Goal: Task Accomplishment & Management: Use online tool/utility

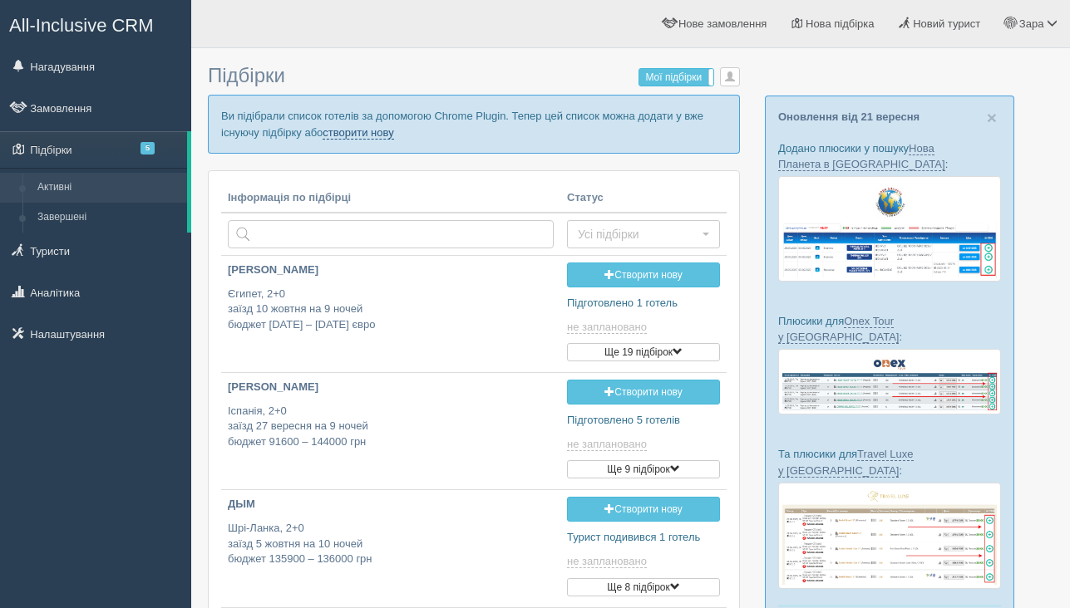
click at [393, 137] on link "створити нову" at bounding box center [357, 132] width 71 height 13
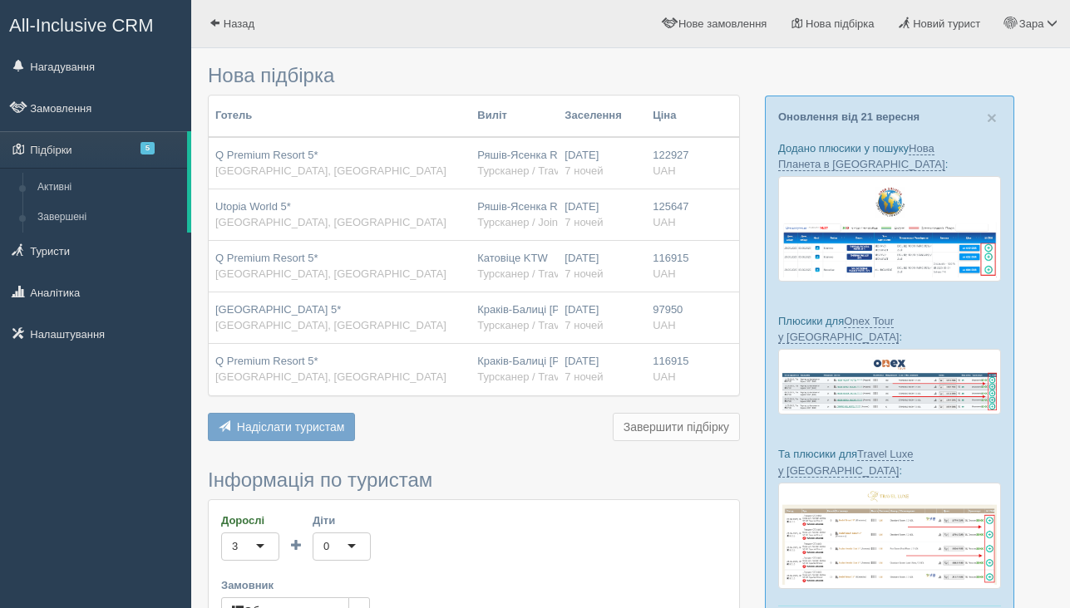
click at [278, 416] on button "Надіслати туристам Надіслати" at bounding box center [281, 427] width 147 height 28
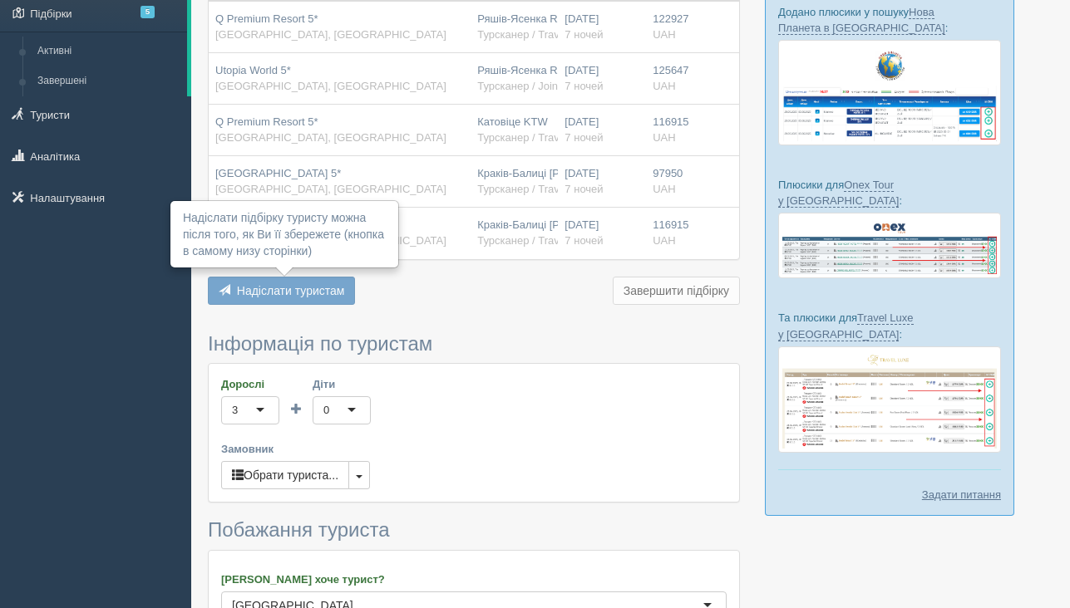
scroll to position [150, 0]
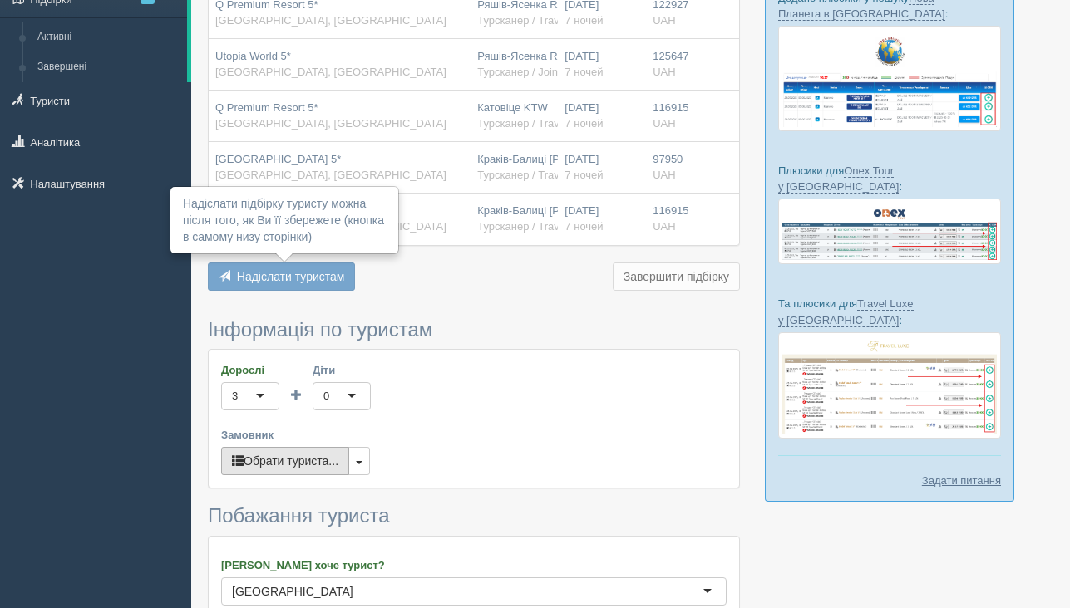
click at [272, 468] on button "Обрати туриста..." at bounding box center [285, 461] width 128 height 28
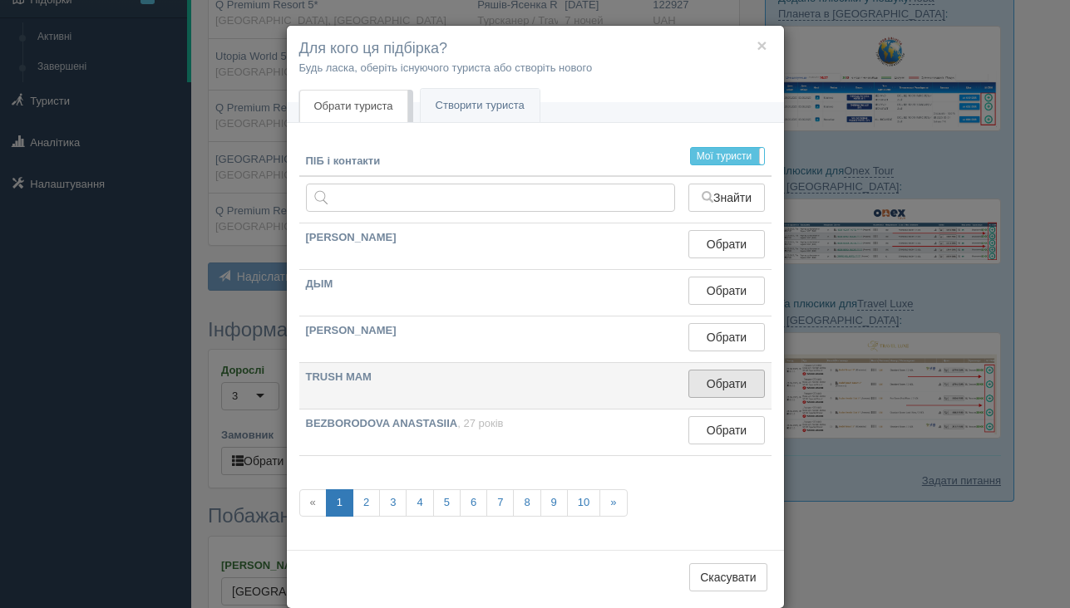
click at [704, 382] on button "Обрати" at bounding box center [726, 384] width 76 height 28
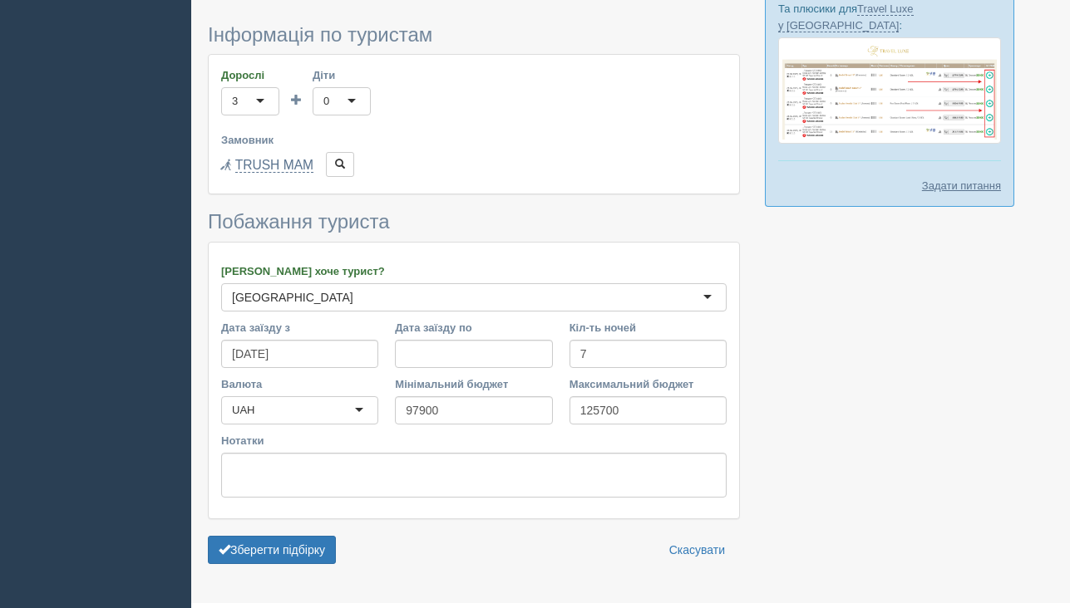
scroll to position [465, 0]
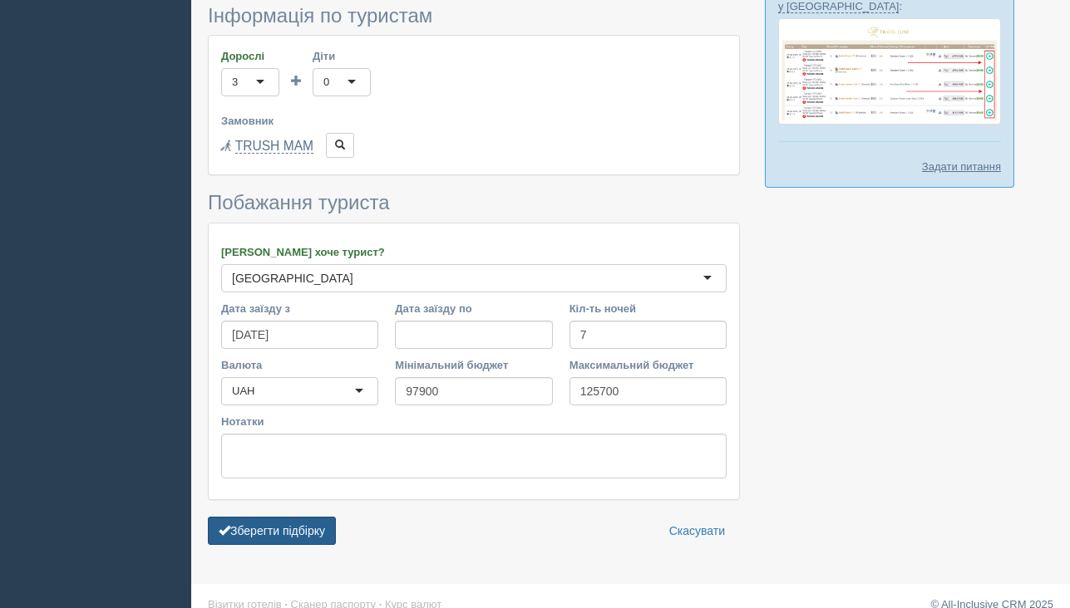
click at [247, 532] on button "Зберегти підбірку" at bounding box center [272, 531] width 128 height 28
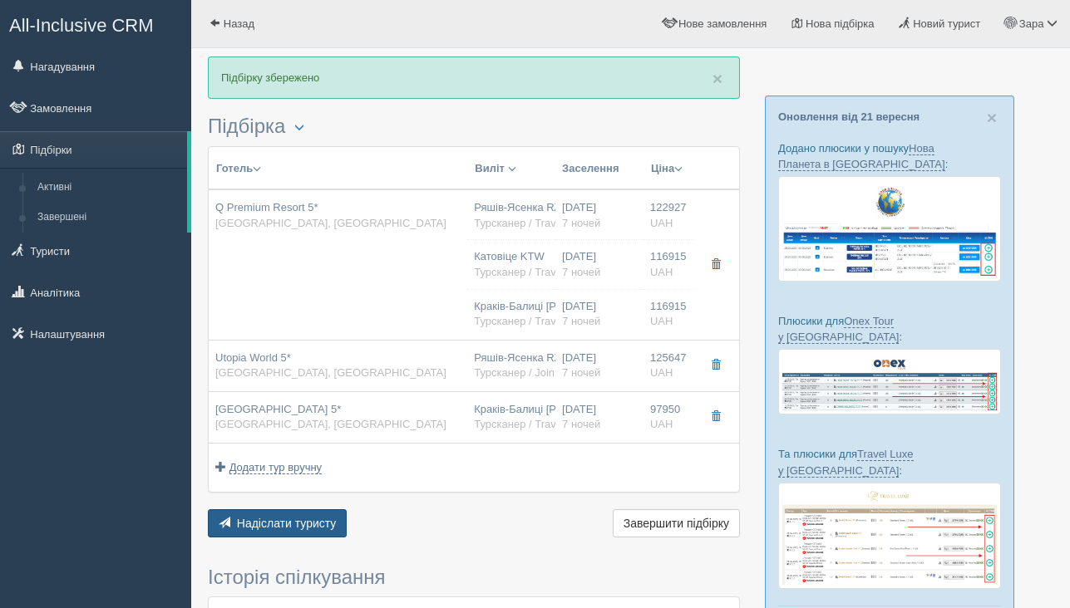
click at [296, 524] on span "Надіслати туристу" at bounding box center [287, 523] width 100 height 13
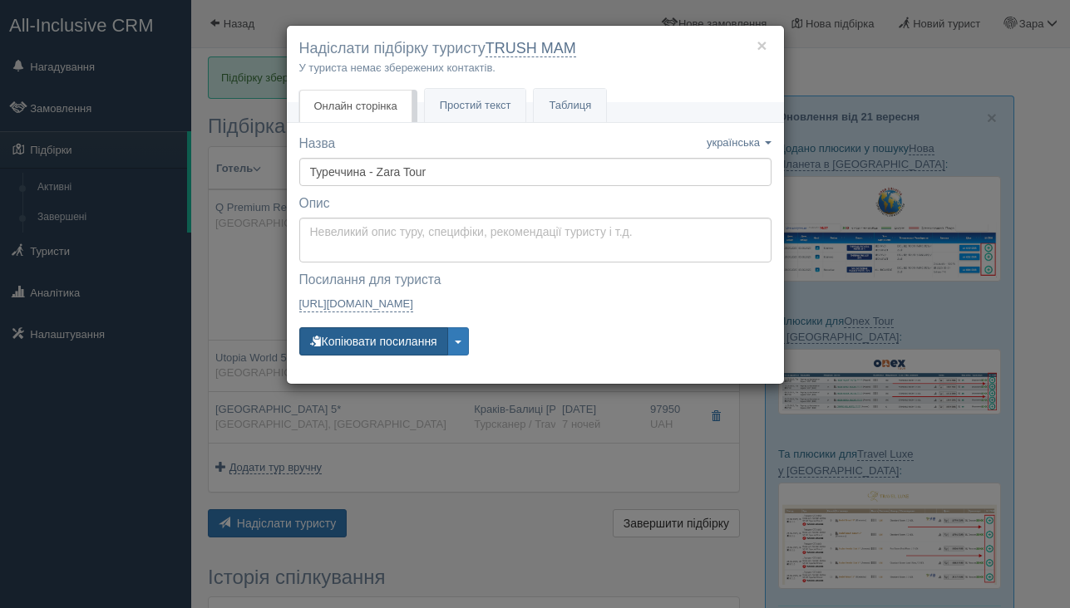
click at [384, 343] on button "Копіювати посилання" at bounding box center [373, 341] width 149 height 28
